Goal: Transaction & Acquisition: Purchase product/service

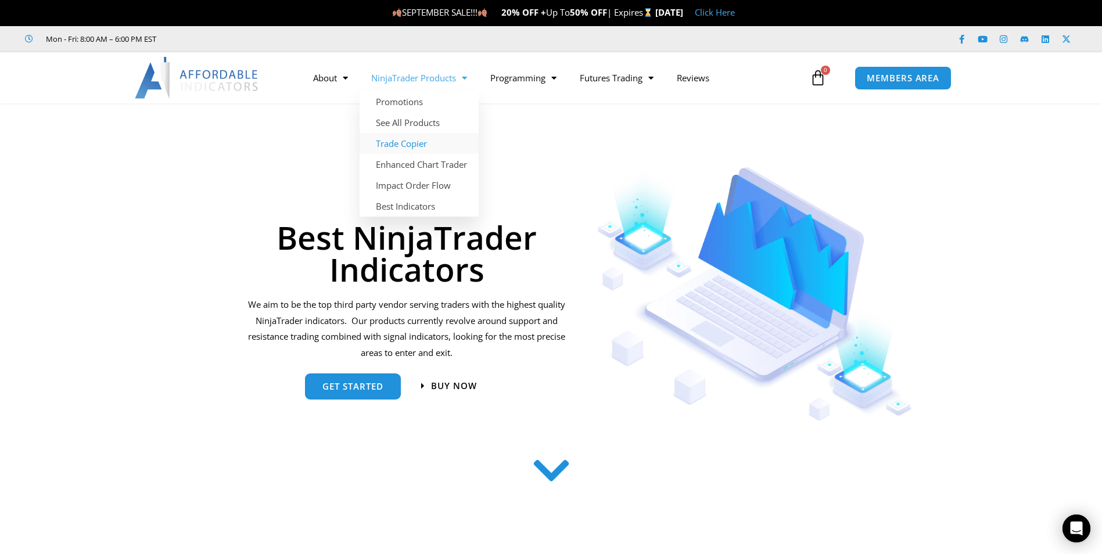
click at [411, 143] on link "Trade Copier" at bounding box center [419, 143] width 119 height 21
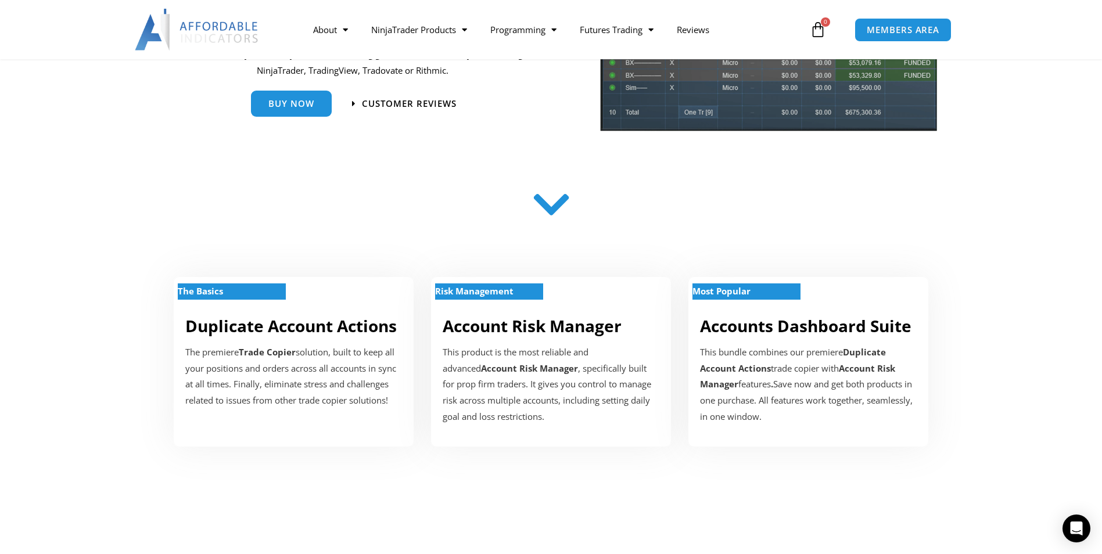
scroll to position [232, 0]
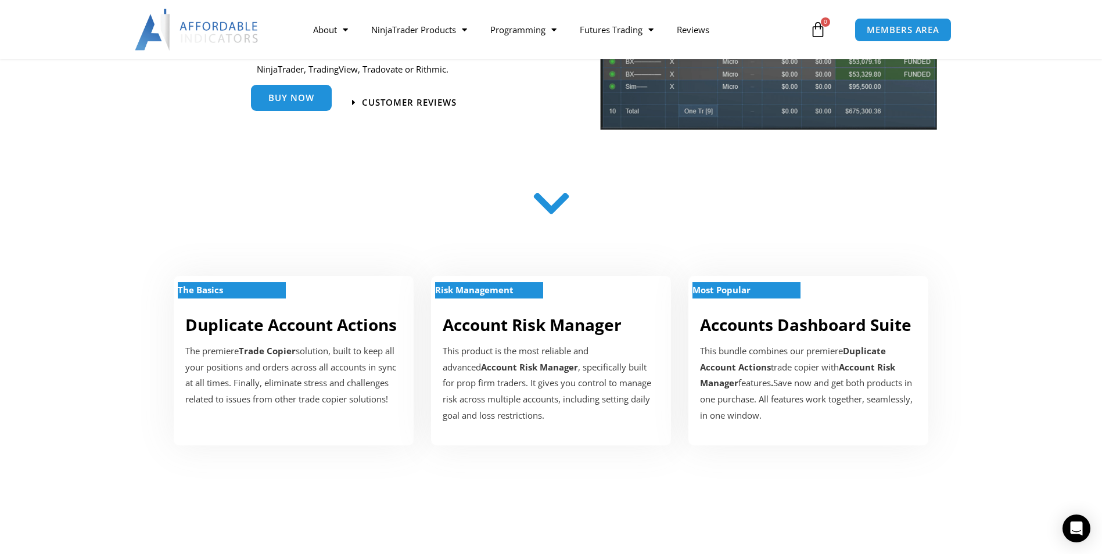
click at [289, 107] on link "Buy Now" at bounding box center [291, 98] width 81 height 26
